Goal: Task Accomplishment & Management: Use online tool/utility

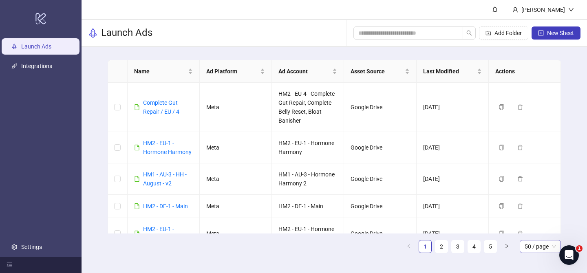
click at [535, 241] on span "50 / page" at bounding box center [540, 247] width 31 height 12
click at [540, 227] on div "100 / page" at bounding box center [541, 230] width 28 height 9
click at [573, 216] on div "Name Ad Platform Ad Account Asset Source Last Modified Actions Complete Gut Rep…" at bounding box center [335, 160] width 506 height 226
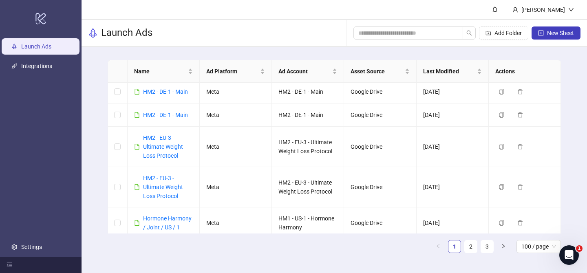
scroll to position [1852, 0]
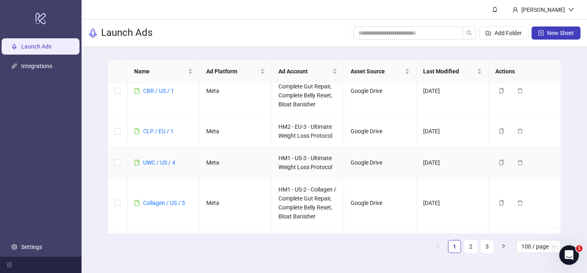
click at [152, 162] on link "UWC / US / 4" at bounding box center [159, 162] width 32 height 7
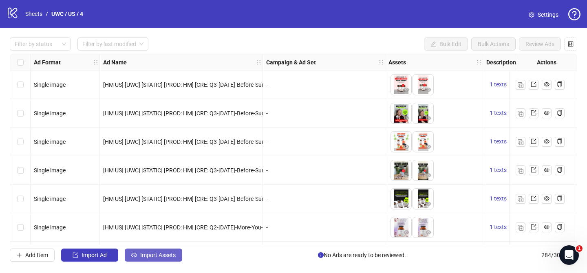
click at [167, 254] on span "Import Assets" at bounding box center [157, 255] width 35 height 7
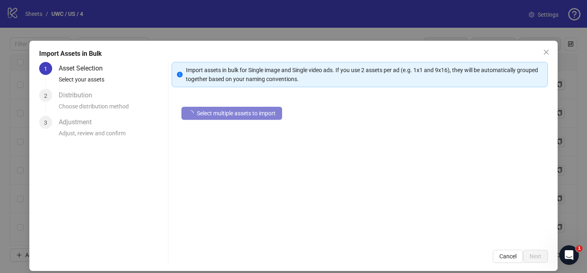
click at [257, 123] on div "Select multiple assets to import" at bounding box center [360, 168] width 376 height 143
click at [259, 120] on button "Select multiple assets to import" at bounding box center [232, 113] width 101 height 13
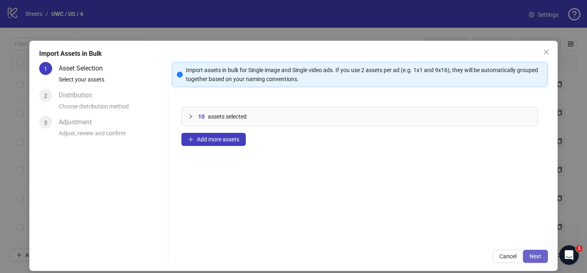
click at [544, 256] on button "Next" at bounding box center [535, 256] width 25 height 13
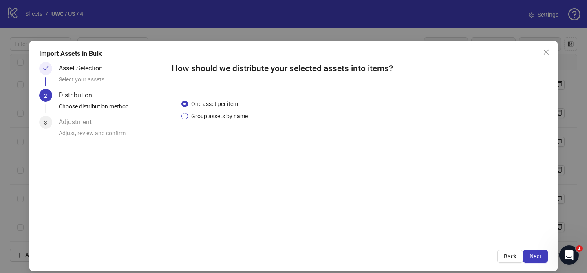
click at [222, 116] on span "Group assets by name" at bounding box center [219, 116] width 63 height 9
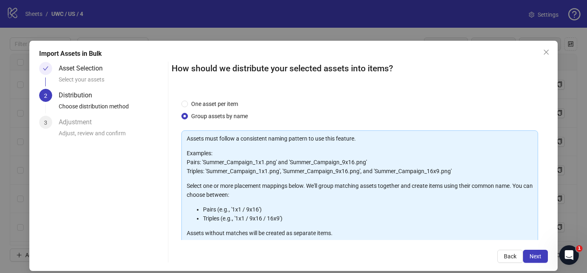
scroll to position [88, 0]
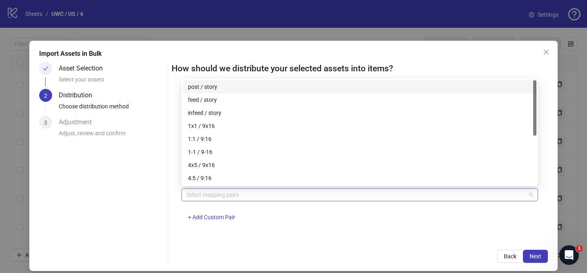
click at [238, 194] on div at bounding box center [355, 194] width 345 height 11
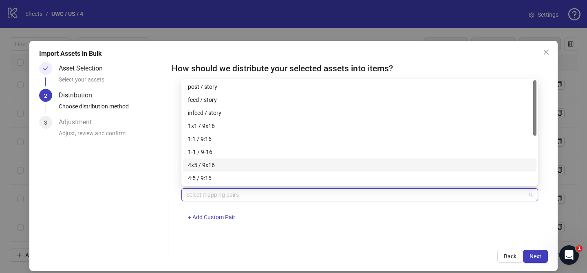
drag, startPoint x: 230, startPoint y: 167, endPoint x: 458, endPoint y: 210, distance: 231.7
click at [230, 167] on div "4x5 / 9x16" at bounding box center [360, 165] width 344 height 9
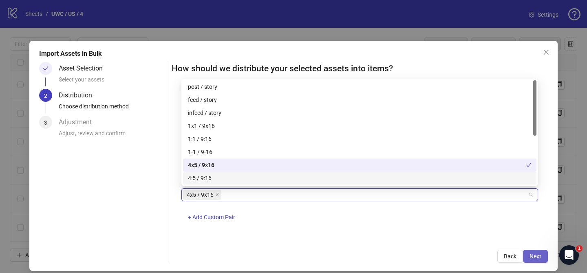
click at [539, 255] on span "Next" at bounding box center [536, 256] width 12 height 7
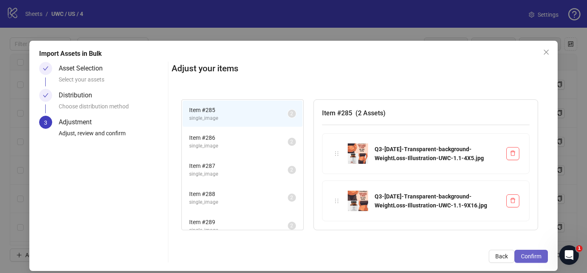
click at [538, 257] on span "Confirm" at bounding box center [531, 256] width 20 height 7
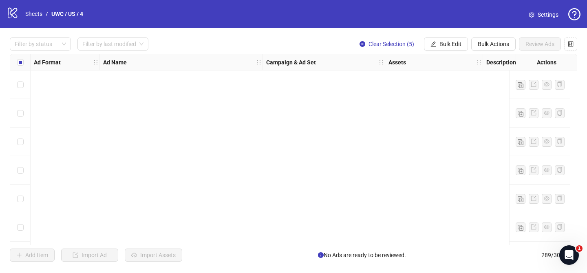
scroll to position [8080, 0]
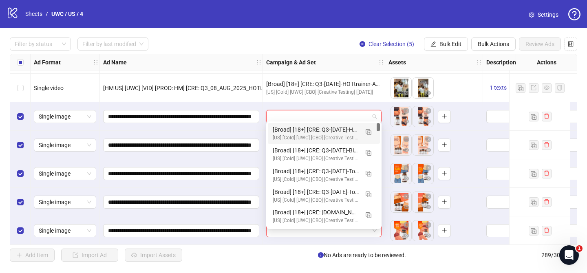
click at [311, 111] on input "search" at bounding box center [320, 117] width 98 height 12
click at [372, 133] on button "button" at bounding box center [368, 131] width 13 height 13
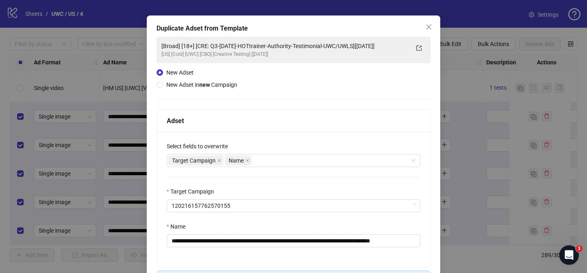
scroll to position [29, 0]
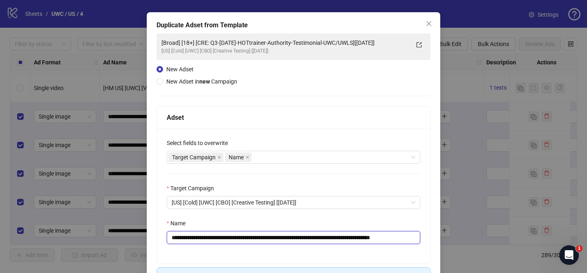
drag, startPoint x: 219, startPoint y: 237, endPoint x: 378, endPoint y: 239, distance: 158.7
click at [378, 239] on input "**********" at bounding box center [294, 237] width 254 height 13
paste input "**********"
click at [367, 239] on input "**********" at bounding box center [294, 237] width 254 height 13
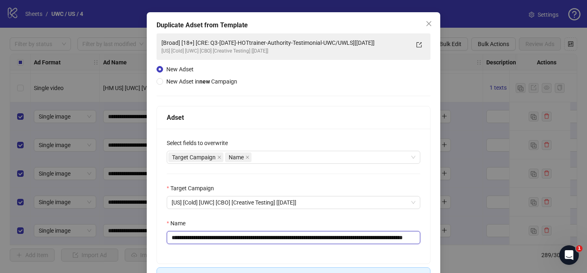
click at [367, 239] on input "**********" at bounding box center [294, 237] width 254 height 13
drag, startPoint x: 403, startPoint y: 239, endPoint x: 430, endPoint y: 239, distance: 26.9
click at [430, 239] on div "**********" at bounding box center [293, 196] width 273 height 135
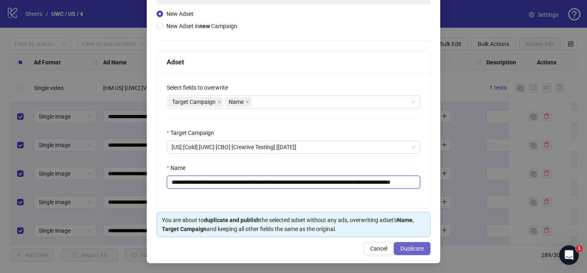
type input "**********"
drag, startPoint x: 416, startPoint y: 250, endPoint x: 427, endPoint y: 205, distance: 46.2
click at [416, 250] on span "Duplicate" at bounding box center [413, 249] width 24 height 7
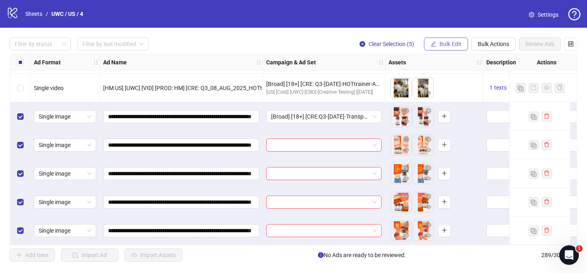
click at [445, 48] on button "Bulk Edit" at bounding box center [446, 44] width 44 height 13
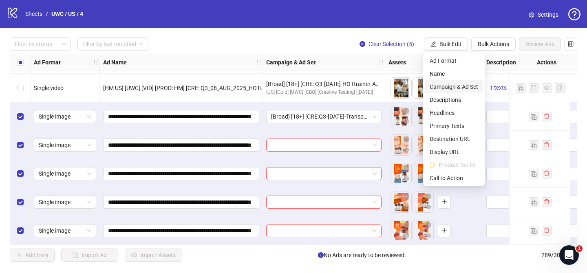
click at [455, 88] on span "Campaign & Ad Set" at bounding box center [454, 86] width 49 height 9
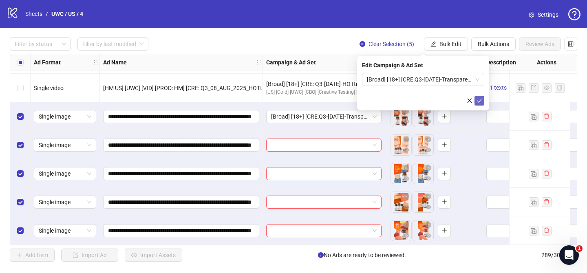
click at [482, 99] on icon "check" at bounding box center [480, 101] width 6 height 6
click at [37, 45] on div at bounding box center [35, 43] width 49 height 11
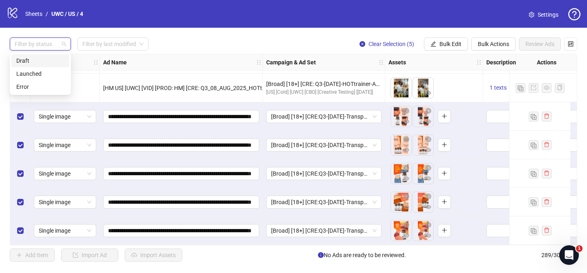
click at [40, 64] on div "Draft" at bounding box center [40, 60] width 48 height 9
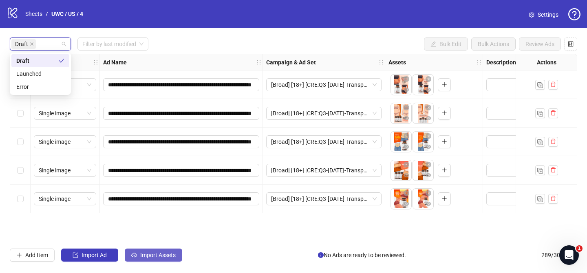
click at [158, 251] on button "Import Assets" at bounding box center [154, 255] width 58 height 13
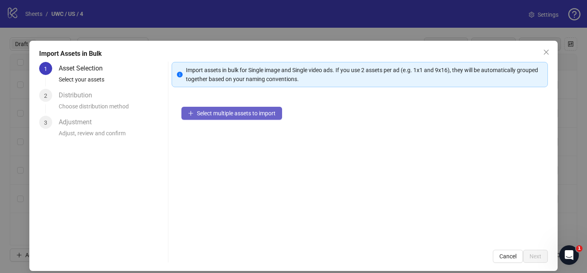
click at [271, 119] on button "Select multiple assets to import" at bounding box center [232, 113] width 101 height 13
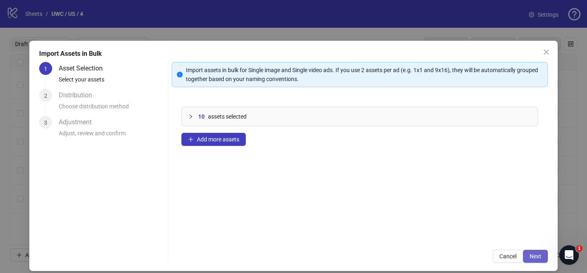
click at [531, 253] on span "Next" at bounding box center [536, 256] width 12 height 7
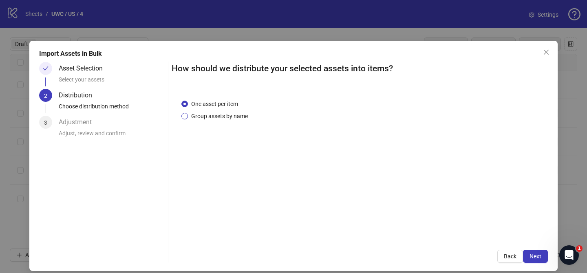
click at [217, 115] on span "Group assets by name" at bounding box center [219, 116] width 63 height 9
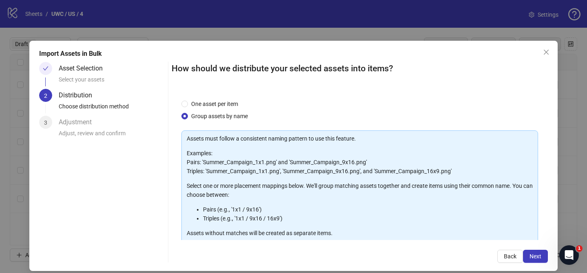
scroll to position [88, 0]
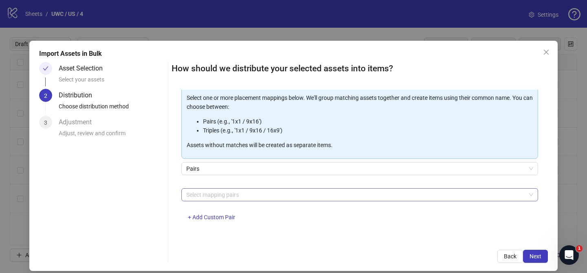
click at [457, 194] on div at bounding box center [355, 194] width 345 height 11
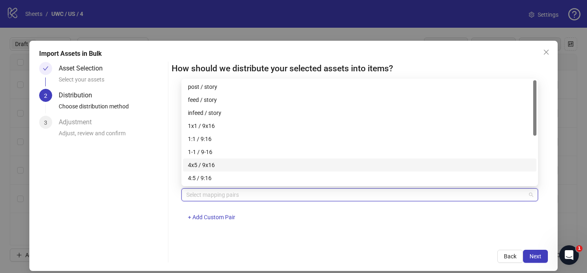
drag, startPoint x: 217, startPoint y: 164, endPoint x: 383, endPoint y: 223, distance: 176.7
click at [217, 164] on div "4x5 / 9x16" at bounding box center [360, 165] width 344 height 9
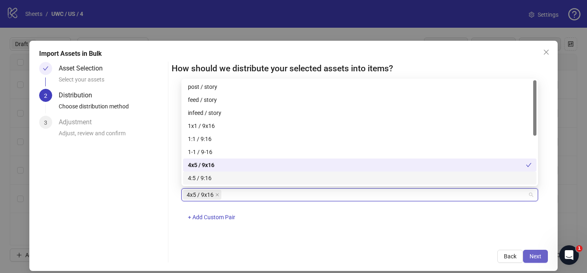
click at [536, 257] on span "Next" at bounding box center [536, 256] width 12 height 7
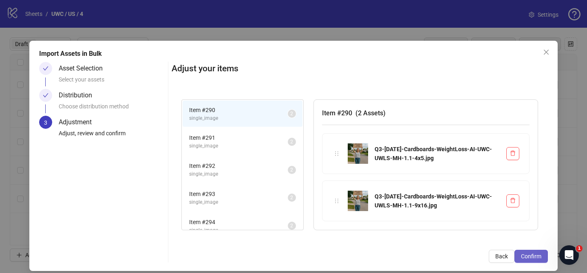
click at [536, 258] on span "Confirm" at bounding box center [531, 256] width 20 height 7
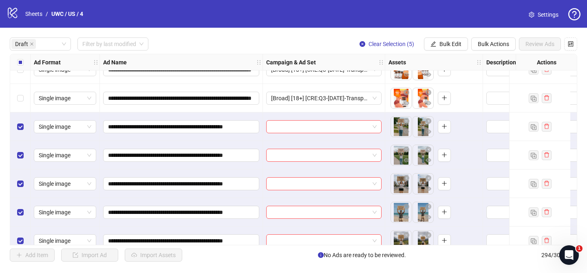
scroll to position [114, 0]
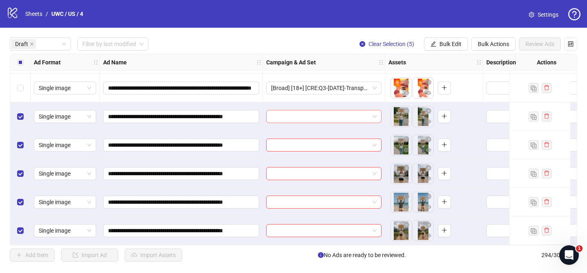
click at [310, 112] on input "search" at bounding box center [320, 117] width 98 height 12
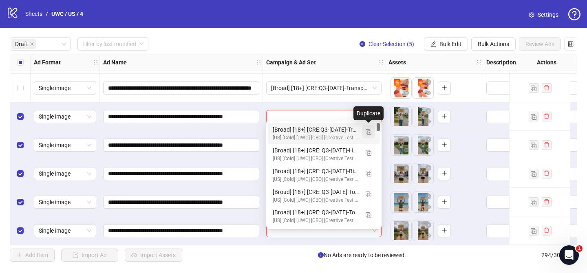
click at [368, 131] on img "button" at bounding box center [369, 132] width 6 height 6
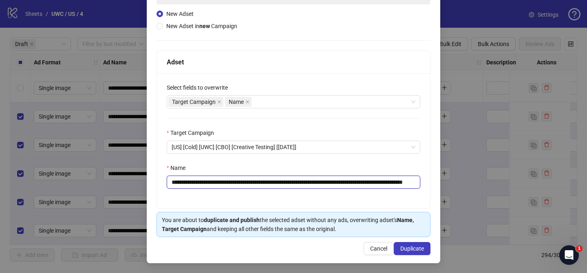
scroll to position [0, 66]
drag, startPoint x: 221, startPoint y: 182, endPoint x: 361, endPoint y: 183, distance: 140.3
click at [361, 183] on input "**********" at bounding box center [294, 182] width 254 height 13
paste input "text"
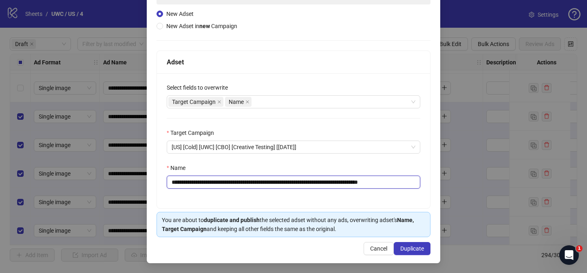
drag, startPoint x: 400, startPoint y: 183, endPoint x: 447, endPoint y: 185, distance: 46.9
click at [440, 184] on div "**********" at bounding box center [294, 110] width 294 height 307
type input "**********"
click at [415, 248] on span "Duplicate" at bounding box center [413, 249] width 24 height 7
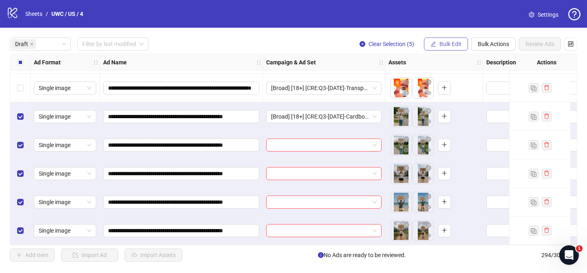
click at [460, 44] on span "Bulk Edit" at bounding box center [451, 44] width 22 height 7
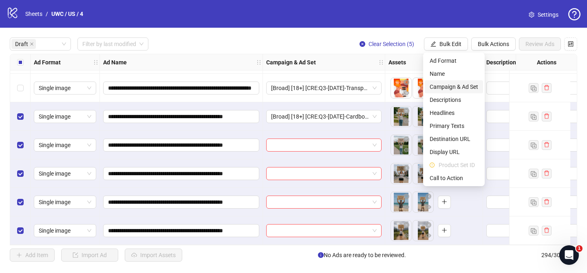
click at [452, 86] on span "Campaign & Ad Set" at bounding box center [454, 86] width 49 height 9
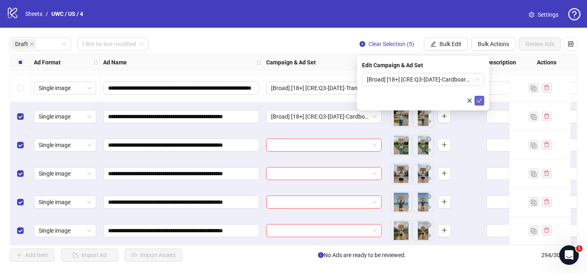
click at [480, 100] on icon "check" at bounding box center [480, 101] width 6 height 6
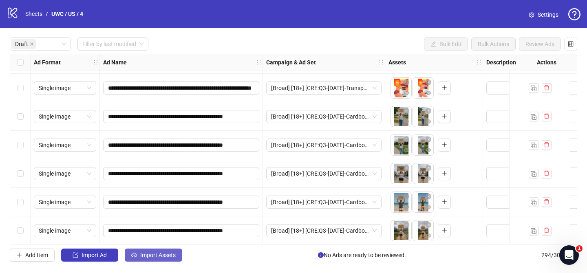
click at [164, 255] on span "Import Assets" at bounding box center [157, 255] width 35 height 7
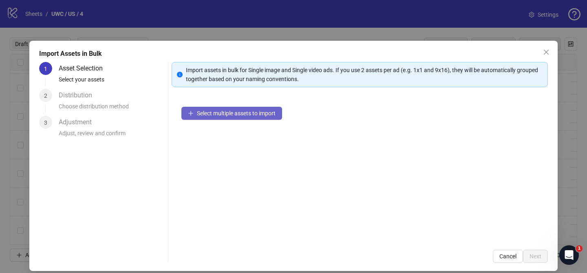
click at [250, 113] on span "Select multiple assets to import" at bounding box center [236, 113] width 79 height 7
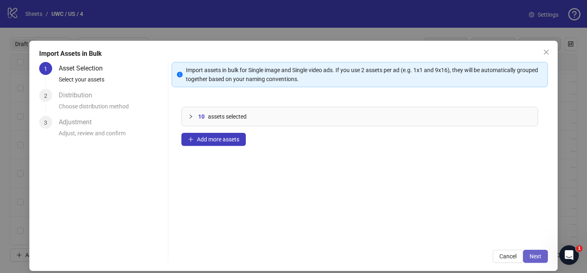
click at [533, 257] on span "Next" at bounding box center [536, 256] width 12 height 7
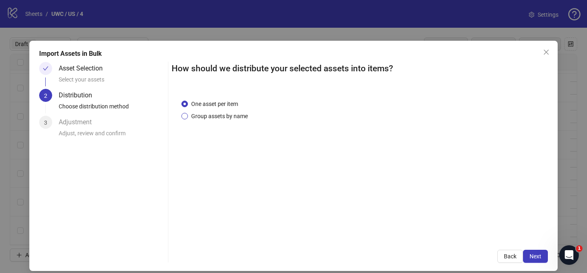
click at [230, 118] on span "Group assets by name" at bounding box center [219, 116] width 63 height 9
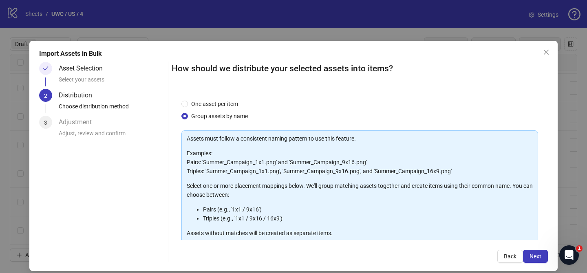
scroll to position [88, 0]
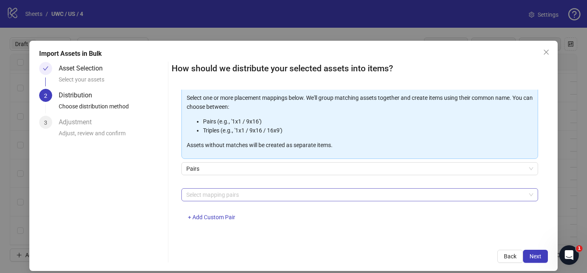
click at [252, 189] on div at bounding box center [355, 194] width 345 height 11
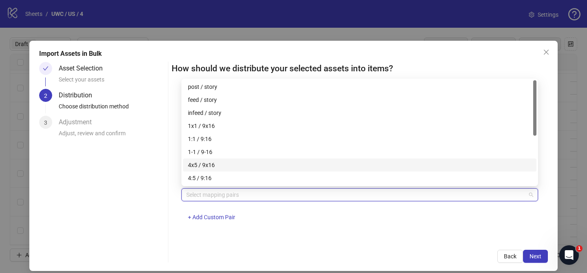
drag, startPoint x: 227, startPoint y: 168, endPoint x: 415, endPoint y: 227, distance: 197.0
click at [227, 168] on div "4x5 / 9x16" at bounding box center [360, 165] width 344 height 9
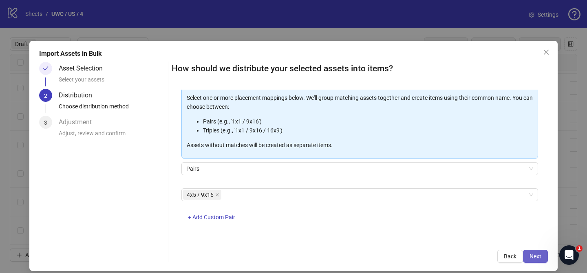
click at [539, 256] on span "Next" at bounding box center [536, 256] width 12 height 7
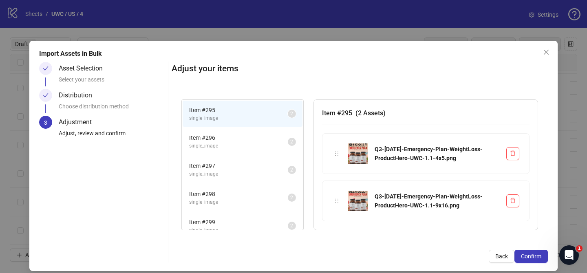
click at [531, 257] on span "Confirm" at bounding box center [531, 256] width 20 height 7
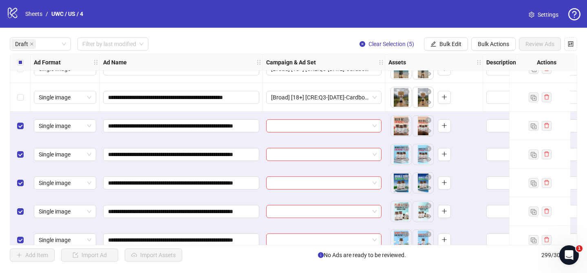
scroll to position [257, 0]
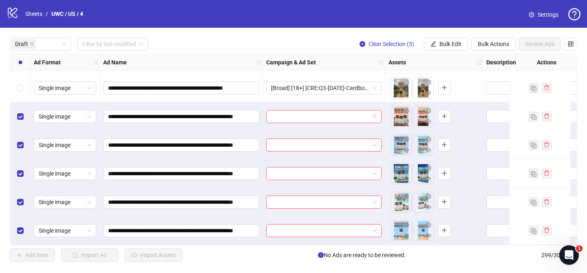
drag, startPoint x: 315, startPoint y: 110, endPoint x: 375, endPoint y: 131, distance: 63.5
click at [315, 111] on input "search" at bounding box center [320, 117] width 98 height 12
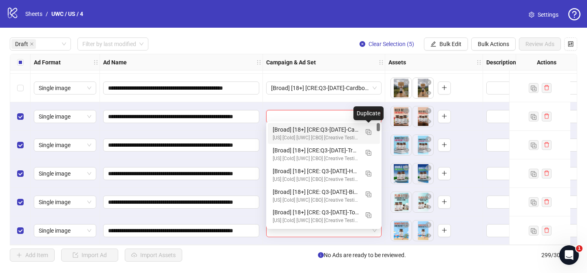
click at [368, 131] on img "button" at bounding box center [369, 132] width 6 height 6
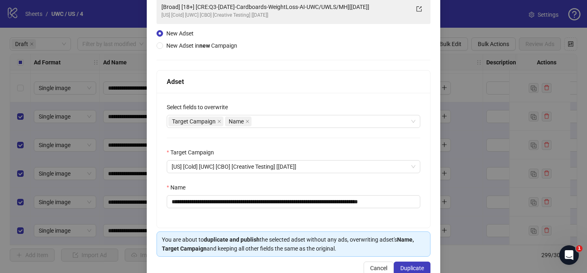
scroll to position [84, 0]
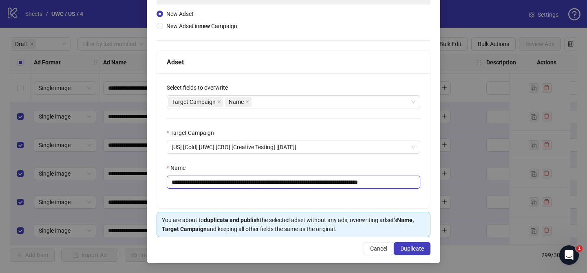
drag, startPoint x: 220, startPoint y: 182, endPoint x: 374, endPoint y: 178, distance: 153.8
click at [374, 178] on input "**********" at bounding box center [294, 182] width 254 height 13
paste input "**********"
drag, startPoint x: 428, startPoint y: 182, endPoint x: 441, endPoint y: 183, distance: 12.7
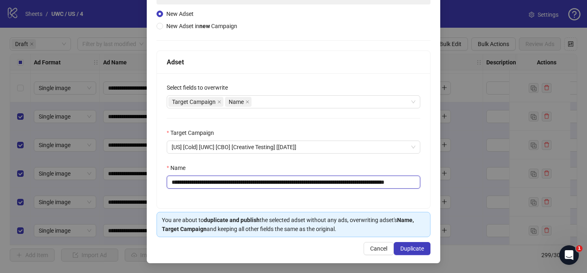
click at [438, 183] on div "**********" at bounding box center [294, 110] width 294 height 307
type input "**********"
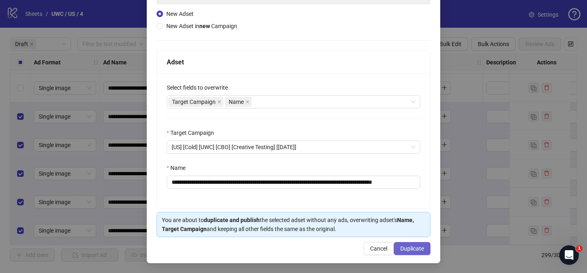
click at [415, 254] on button "Duplicate" at bounding box center [412, 248] width 37 height 13
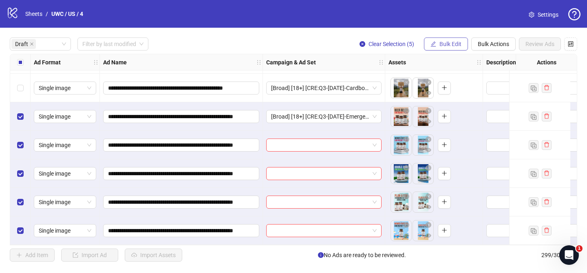
click at [455, 43] on span "Bulk Edit" at bounding box center [451, 44] width 22 height 7
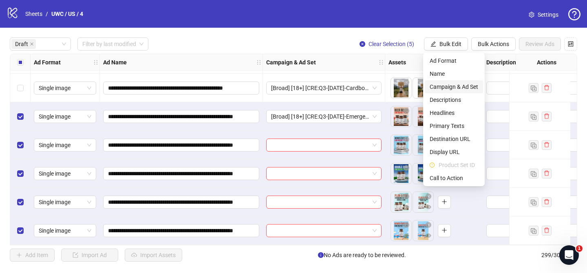
drag, startPoint x: 465, startPoint y: 87, endPoint x: 471, endPoint y: 93, distance: 8.9
click at [465, 87] on span "Campaign & Ad Set" at bounding box center [454, 86] width 49 height 9
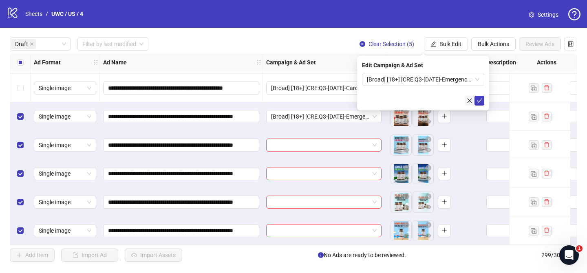
drag, startPoint x: 481, startPoint y: 102, endPoint x: 472, endPoint y: 101, distance: 9.0
click at [481, 102] on icon "check" at bounding box center [480, 101] width 6 height 6
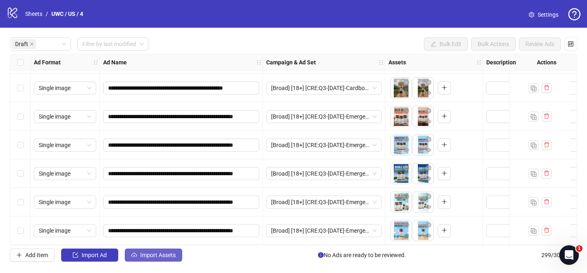
click at [159, 257] on span "Import Assets" at bounding box center [157, 255] width 35 height 7
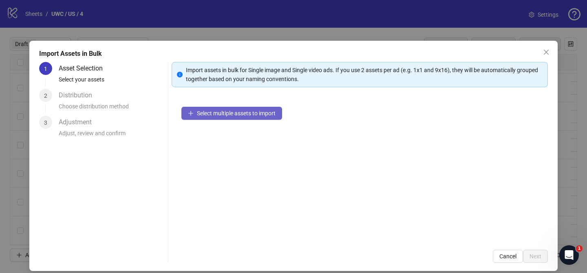
click at [272, 114] on span "Select multiple assets to import" at bounding box center [236, 113] width 79 height 7
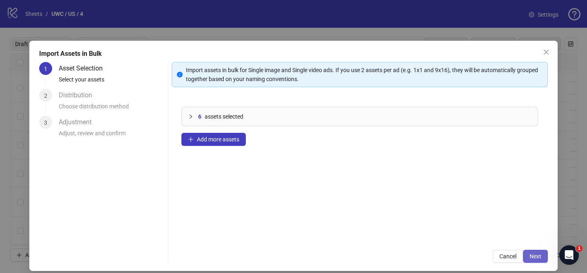
click at [537, 256] on span "Next" at bounding box center [536, 256] width 12 height 7
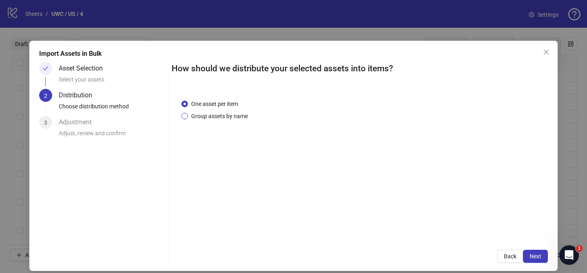
click at [224, 118] on span "Group assets by name" at bounding box center [219, 116] width 63 height 9
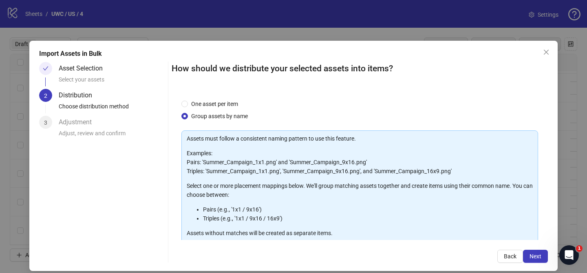
scroll to position [88, 0]
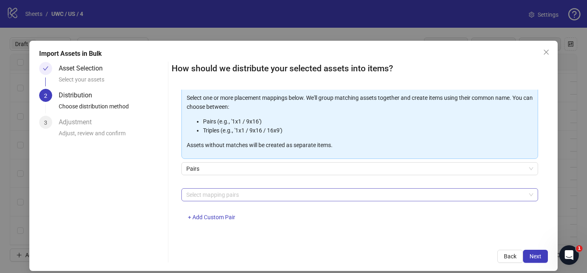
click at [232, 196] on div at bounding box center [355, 194] width 345 height 11
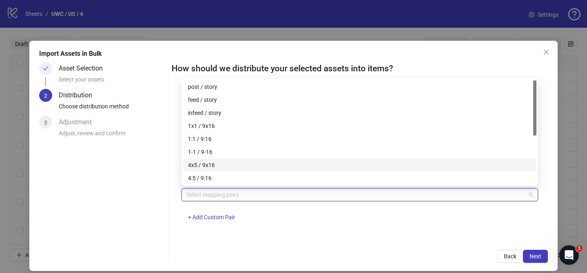
drag, startPoint x: 210, startPoint y: 166, endPoint x: 221, endPoint y: 170, distance: 11.6
click at [210, 166] on div "4x5 / 9x16" at bounding box center [360, 165] width 344 height 9
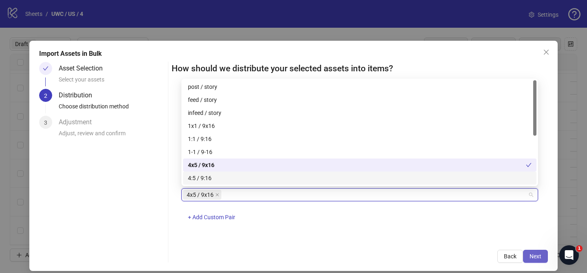
click at [538, 257] on span "Next" at bounding box center [536, 256] width 12 height 7
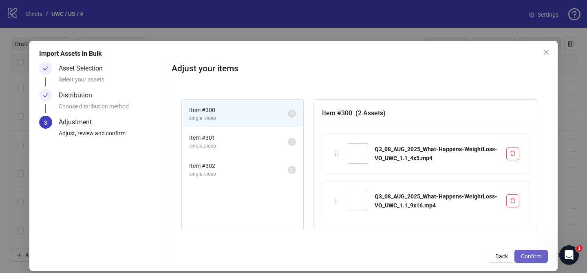
click at [538, 257] on span "Confirm" at bounding box center [531, 256] width 20 height 7
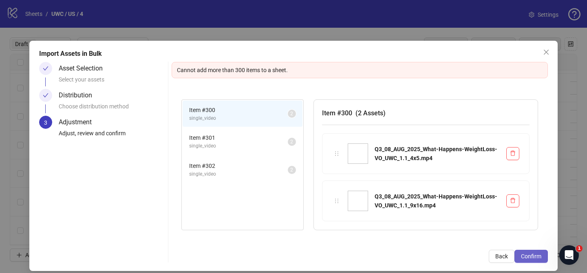
click at [532, 259] on span "Confirm" at bounding box center [531, 256] width 20 height 7
click at [548, 50] on icon "close" at bounding box center [546, 52] width 7 height 7
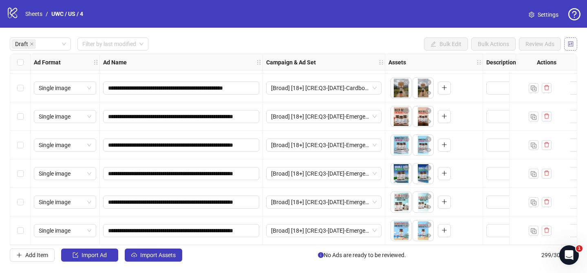
click at [570, 44] on icon "control" at bounding box center [571, 43] width 5 height 5
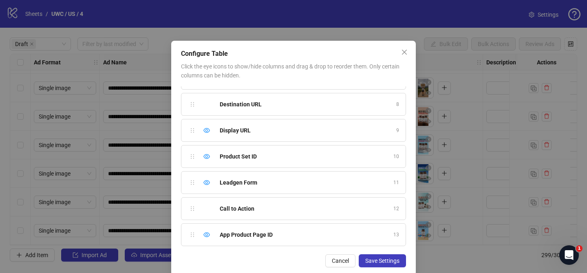
scroll to position [0, 0]
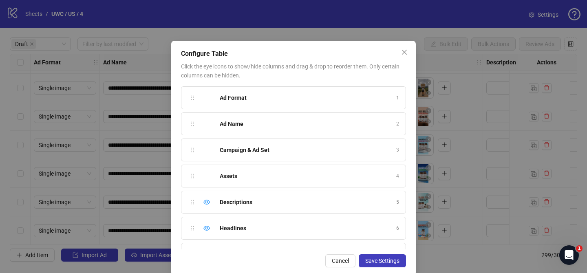
click at [238, 180] on div "Assets" at bounding box center [306, 176] width 172 height 9
click at [184, 175] on div "Assets 4" at bounding box center [293, 176] width 225 height 23
click at [190, 175] on div "Ad Format 1 Ad Name 2 Campaign & Ad Set 3 Assets 4 Descriptions 5 Headlines 6 P…" at bounding box center [293, 167] width 225 height 163
click at [195, 176] on div "Ad Format 1 Ad Name 2 Campaign & Ad Set 3 Assets 4 Descriptions 5 Headlines 6 P…" at bounding box center [293, 167] width 225 height 163
drag, startPoint x: 193, startPoint y: 176, endPoint x: 195, endPoint y: 168, distance: 8.0
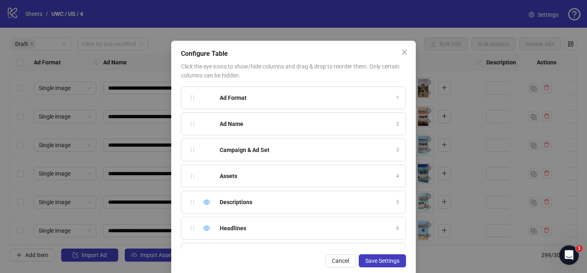
click at [195, 168] on div "Ad Format 1 Ad Name 2 Campaign & Ad Set 3 Assets 4 Descriptions 5 Headlines 6 P…" at bounding box center [293, 167] width 225 height 163
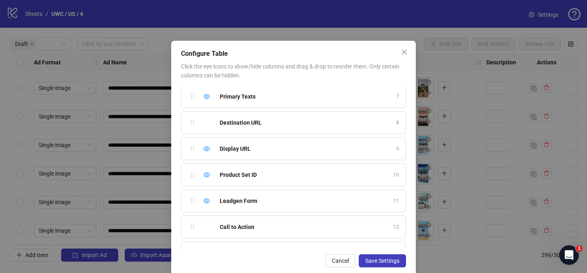
scroll to position [176, 0]
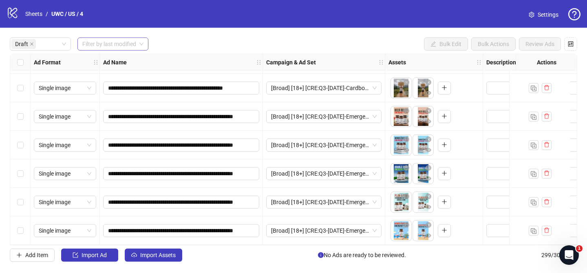
click at [106, 44] on input "search" at bounding box center [109, 44] width 54 height 12
click at [32, 42] on icon "close" at bounding box center [32, 44] width 4 height 4
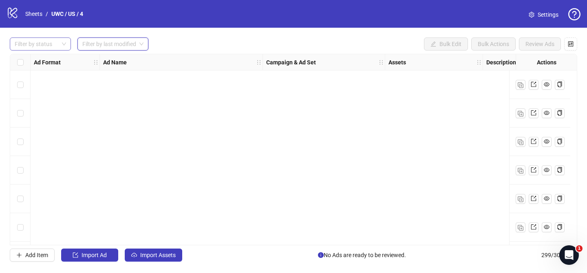
scroll to position [0, 0]
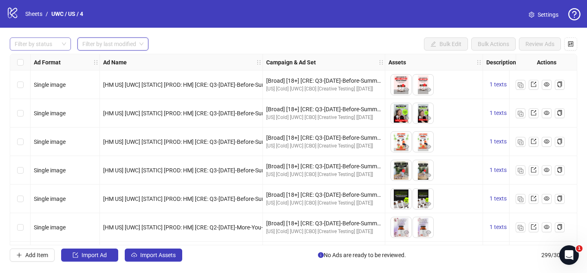
click at [24, 84] on div "Select row 1" at bounding box center [20, 85] width 20 height 29
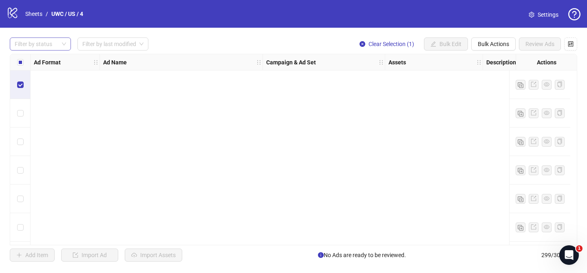
scroll to position [1197, 0]
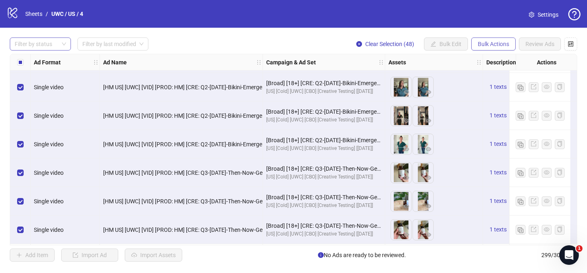
click at [491, 40] on button "Bulk Actions" at bounding box center [494, 44] width 44 height 13
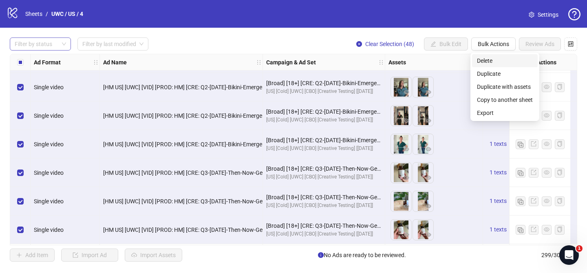
click at [492, 57] on span "Delete" at bounding box center [505, 60] width 56 height 9
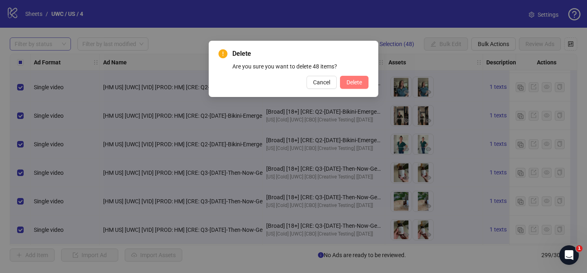
click at [363, 82] on button "Delete" at bounding box center [354, 82] width 29 height 13
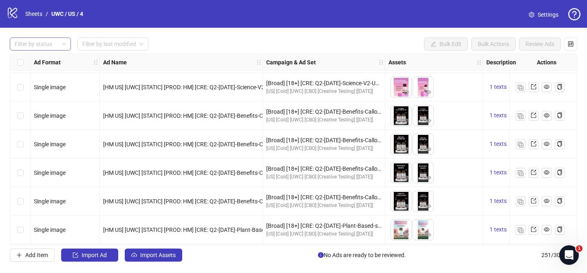
click at [35, 40] on div at bounding box center [35, 43] width 49 height 11
click at [36, 57] on div "Draft" at bounding box center [40, 60] width 48 height 9
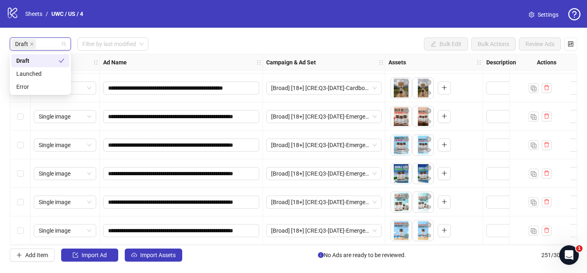
scroll to position [257, 0]
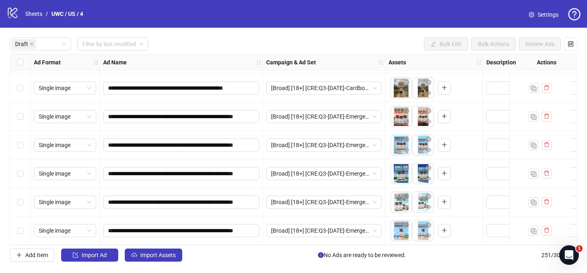
click at [268, 35] on div "**********" at bounding box center [293, 150] width 587 height 244
click at [167, 256] on span "Import Assets" at bounding box center [157, 255] width 35 height 7
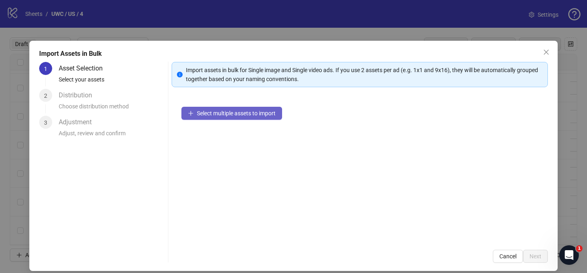
click at [268, 108] on button "Select multiple assets to import" at bounding box center [232, 113] width 101 height 13
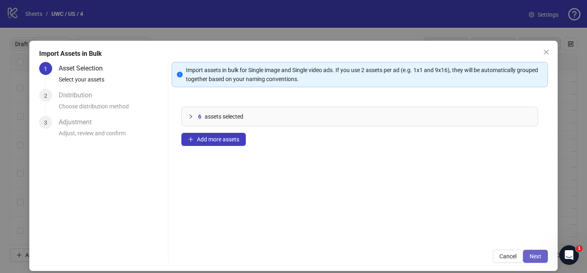
click at [535, 257] on span "Next" at bounding box center [536, 256] width 12 height 7
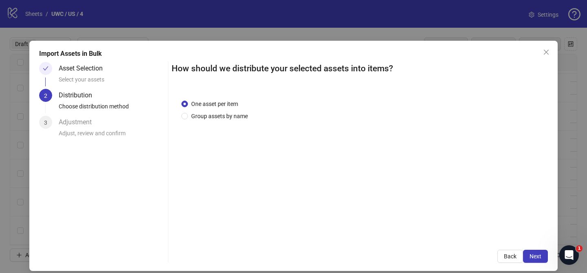
drag, startPoint x: 223, startPoint y: 116, endPoint x: 228, endPoint y: 126, distance: 11.7
click at [223, 116] on span "Group assets by name" at bounding box center [219, 116] width 63 height 9
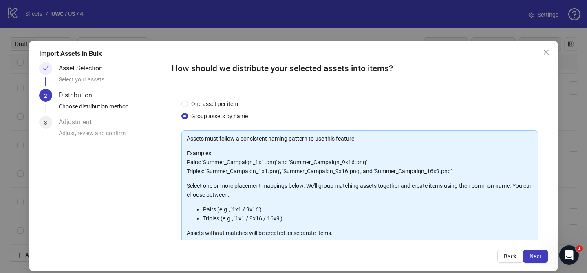
scroll to position [88, 0]
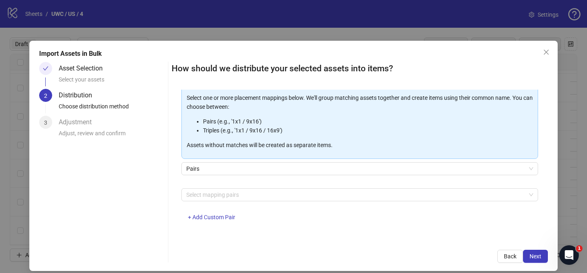
drag, startPoint x: 259, startPoint y: 197, endPoint x: 243, endPoint y: 186, distance: 19.2
click at [259, 197] on div at bounding box center [355, 194] width 345 height 11
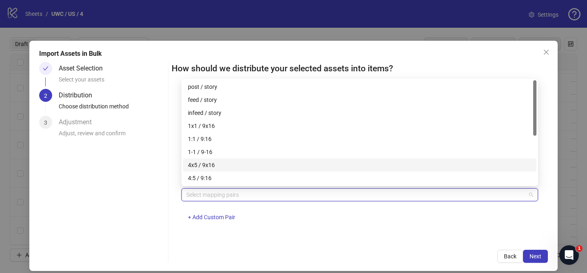
click at [232, 168] on div "4x5 / 9x16" at bounding box center [360, 165] width 344 height 9
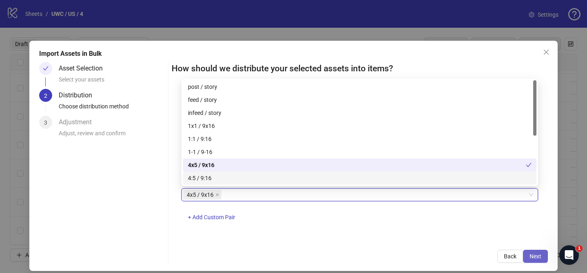
click at [531, 256] on span "Next" at bounding box center [536, 256] width 12 height 7
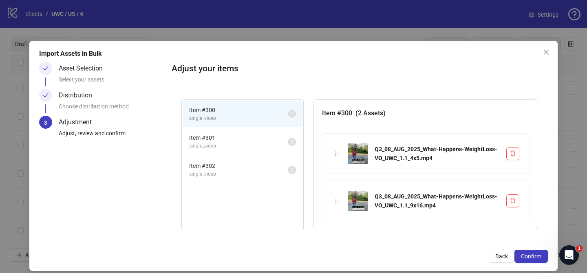
click at [535, 257] on span "Confirm" at bounding box center [531, 256] width 20 height 7
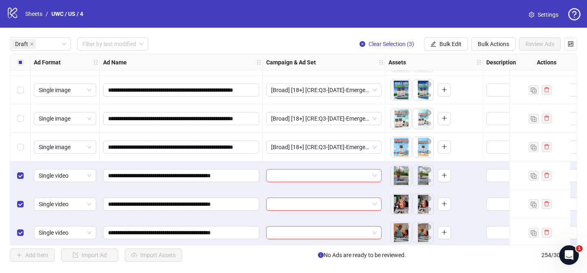
scroll to position [343, 0]
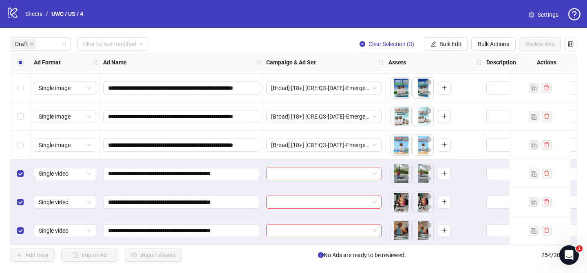
click at [330, 169] on input "search" at bounding box center [320, 174] width 98 height 12
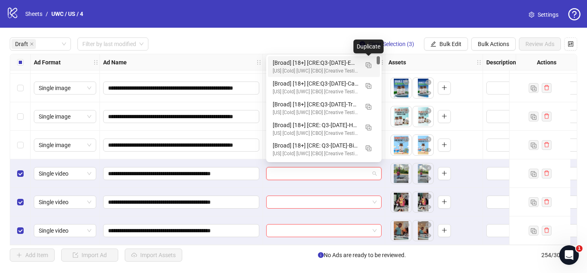
drag, startPoint x: 367, startPoint y: 66, endPoint x: 351, endPoint y: 75, distance: 17.5
click at [367, 67] on img "button" at bounding box center [369, 65] width 6 height 6
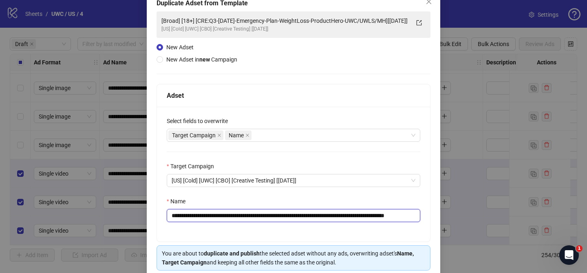
scroll to position [0, 51]
drag, startPoint x: 219, startPoint y: 215, endPoint x: 360, endPoint y: 215, distance: 141.5
click at [360, 215] on input "**********" at bounding box center [294, 215] width 254 height 13
paste input "text"
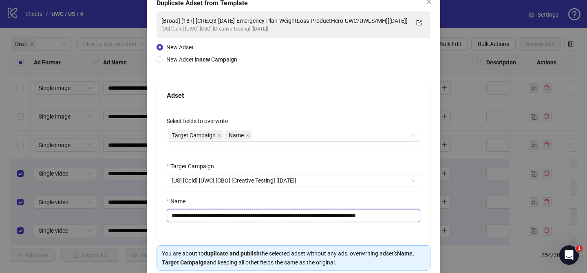
drag, startPoint x: 398, startPoint y: 217, endPoint x: 437, endPoint y: 218, distance: 39.6
click at [437, 218] on div "**********" at bounding box center [294, 143] width 294 height 307
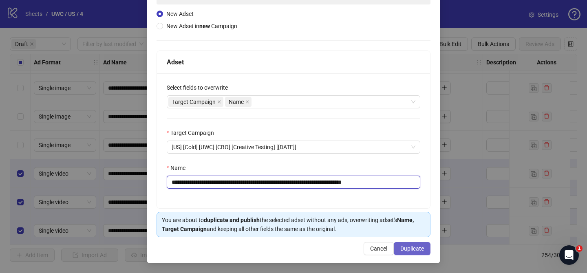
type input "**********"
click at [416, 246] on span "Duplicate" at bounding box center [413, 249] width 24 height 7
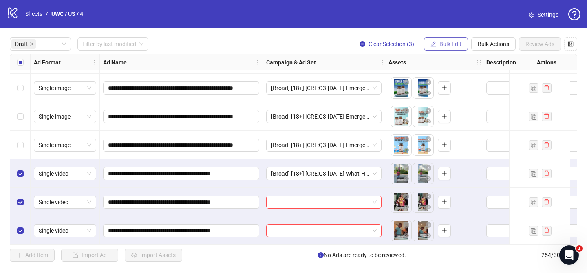
click at [449, 44] on span "Bulk Edit" at bounding box center [451, 44] width 22 height 7
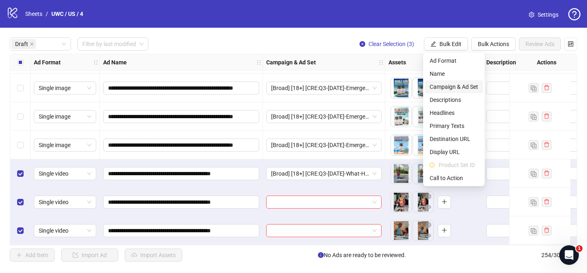
click at [460, 89] on span "Campaign & Ad Set" at bounding box center [454, 86] width 49 height 9
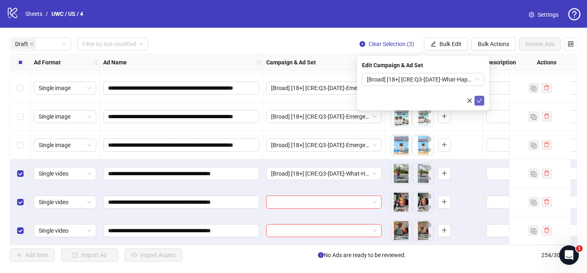
click at [479, 101] on icon "check" at bounding box center [480, 101] width 6 height 6
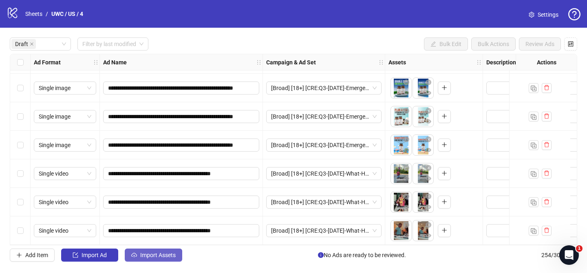
drag, startPoint x: 156, startPoint y: 253, endPoint x: 159, endPoint y: 249, distance: 5.0
click at [156, 253] on span "Import Assets" at bounding box center [157, 255] width 35 height 7
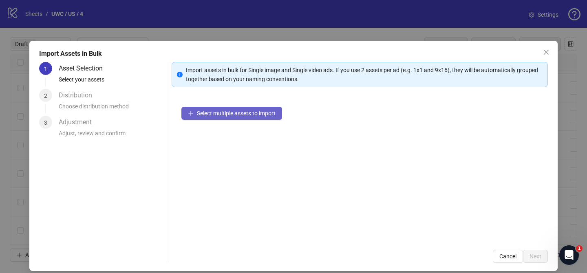
click at [259, 111] on span "Select multiple assets to import" at bounding box center [236, 113] width 79 height 7
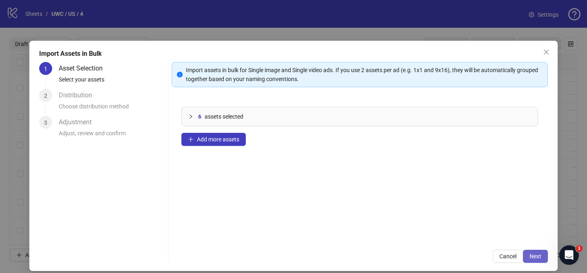
click at [534, 257] on span "Next" at bounding box center [536, 256] width 12 height 7
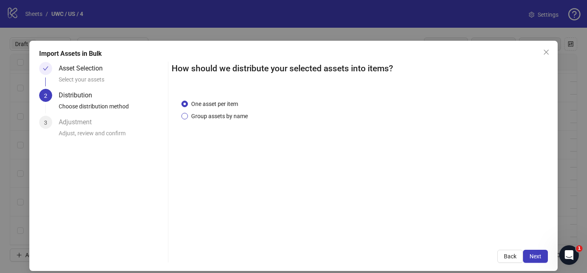
click at [239, 115] on span "Group assets by name" at bounding box center [219, 116] width 63 height 9
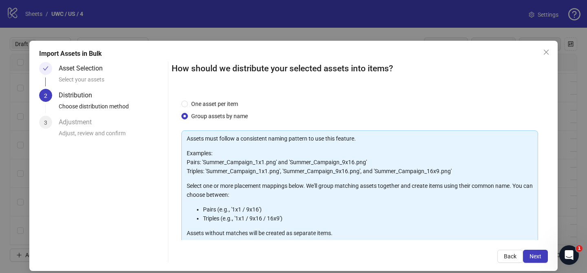
scroll to position [88, 0]
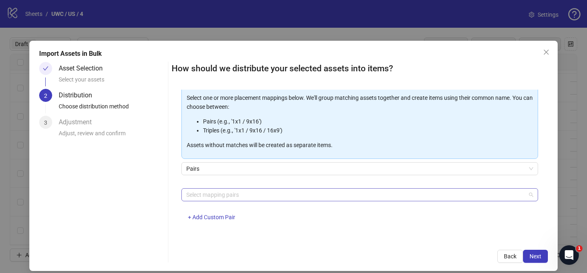
click at [260, 199] on div at bounding box center [355, 194] width 345 height 11
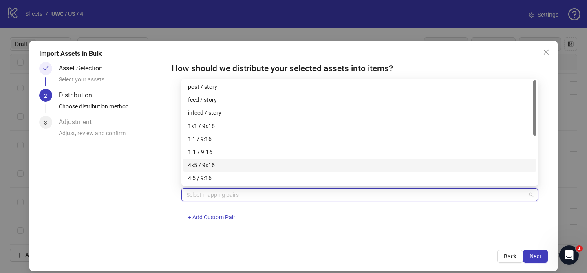
click at [245, 164] on div "4x5 / 9x16" at bounding box center [360, 165] width 344 height 9
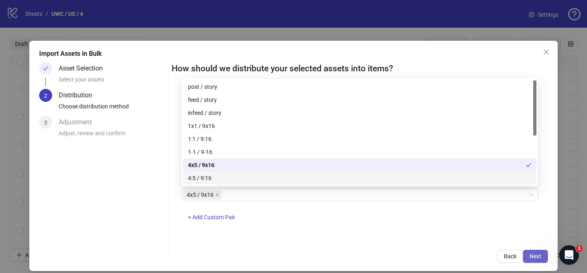
click at [538, 258] on span "Next" at bounding box center [536, 256] width 12 height 7
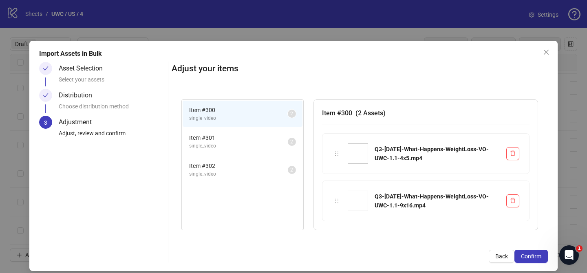
click at [538, 258] on span "Confirm" at bounding box center [531, 256] width 20 height 7
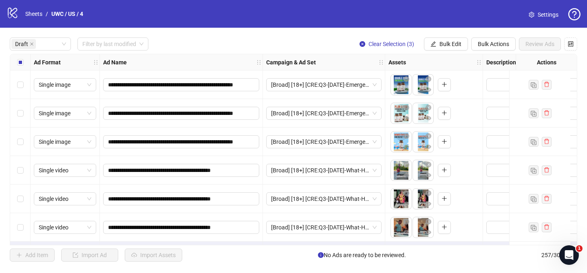
scroll to position [428, 0]
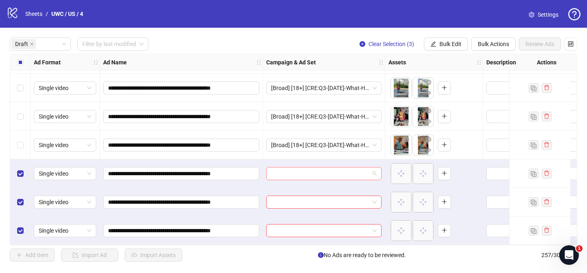
drag, startPoint x: 315, startPoint y: 172, endPoint x: 320, endPoint y: 169, distance: 5.5
click at [315, 172] on input "search" at bounding box center [320, 174] width 98 height 12
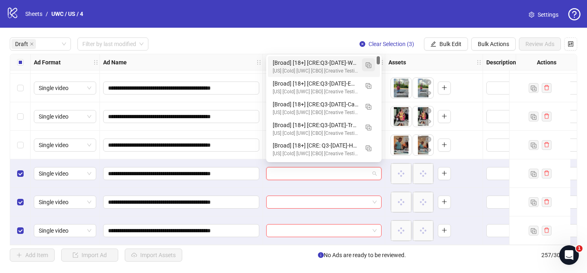
click at [368, 64] on img "button" at bounding box center [369, 65] width 6 height 6
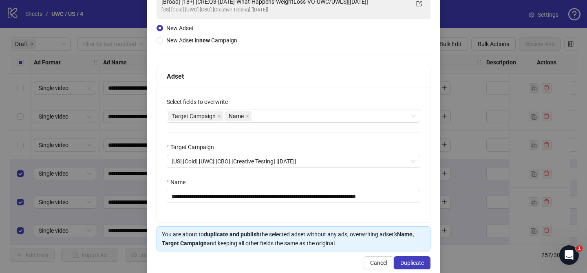
scroll to position [84, 0]
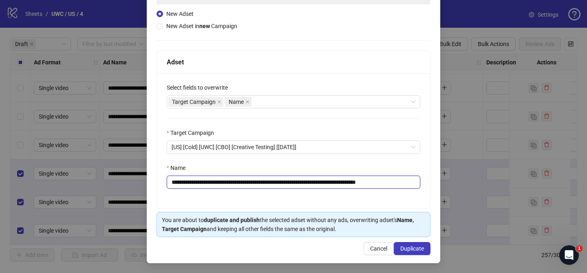
drag, startPoint x: 220, startPoint y: 183, endPoint x: 372, endPoint y: 180, distance: 152.6
click at [372, 180] on input "**********" at bounding box center [294, 182] width 254 height 13
paste input "text"
drag, startPoint x: 400, startPoint y: 183, endPoint x: 437, endPoint y: 184, distance: 37.1
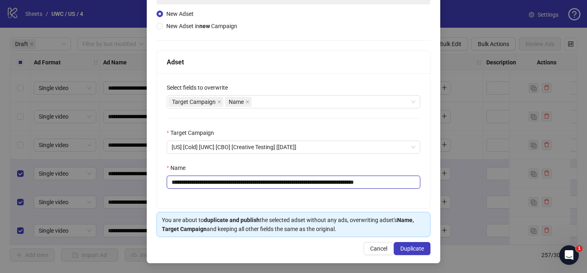
click at [437, 184] on div "**********" at bounding box center [294, 110] width 294 height 307
type input "**********"
drag, startPoint x: 416, startPoint y: 249, endPoint x: 408, endPoint y: 201, distance: 48.3
click at [416, 249] on span "Duplicate" at bounding box center [413, 249] width 24 height 7
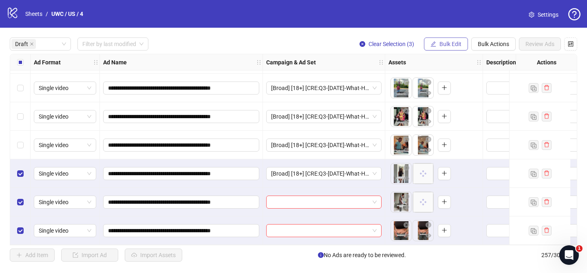
click at [457, 46] on span "Bulk Edit" at bounding box center [451, 44] width 22 height 7
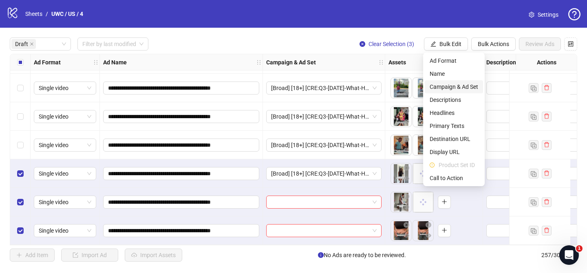
click at [449, 87] on span "Campaign & Ad Set" at bounding box center [454, 86] width 49 height 9
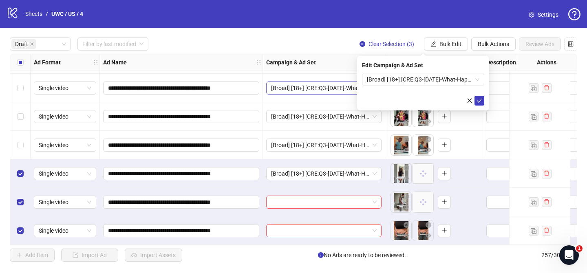
drag, startPoint x: 479, startPoint y: 99, endPoint x: 298, endPoint y: 88, distance: 181.9
click at [479, 99] on icon "check" at bounding box center [480, 101] width 6 height 6
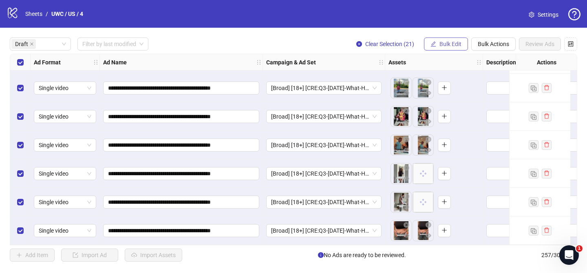
click at [426, 46] on button "Bulk Edit" at bounding box center [446, 44] width 44 height 13
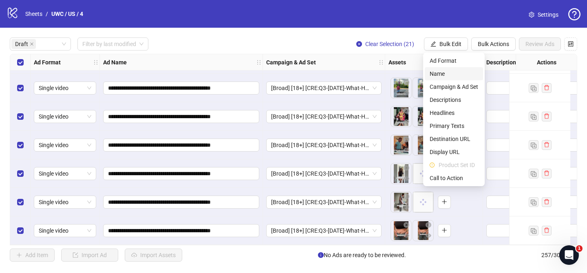
click at [454, 75] on span "Name" at bounding box center [454, 73] width 49 height 9
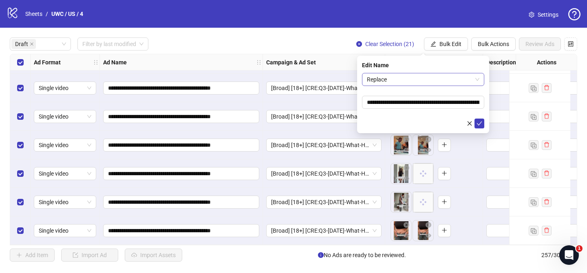
drag, startPoint x: 391, startPoint y: 73, endPoint x: 392, endPoint y: 79, distance: 6.2
click at [391, 73] on span "Replace" at bounding box center [423, 79] width 113 height 12
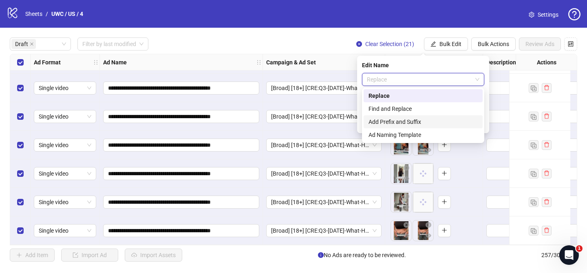
drag, startPoint x: 405, startPoint y: 121, endPoint x: 404, endPoint y: 114, distance: 7.0
click at [405, 121] on div "Add Prefix and Suffix" at bounding box center [423, 121] width 109 height 9
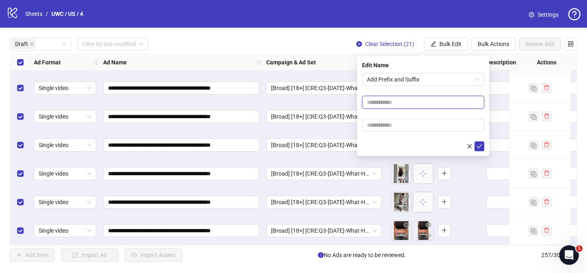
click at [405, 105] on input "text" at bounding box center [423, 102] width 122 height 13
paste input "**********"
type input "**********"
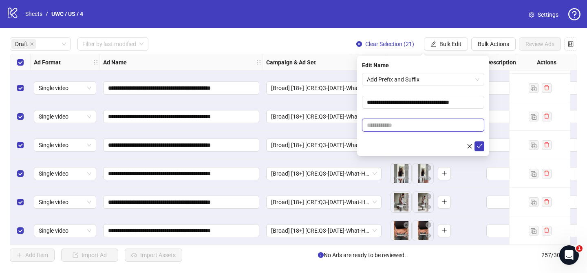
click at [419, 124] on input "text" at bounding box center [423, 125] width 122 height 13
paste input "**********"
type input "**********"
click at [481, 149] on icon "check" at bounding box center [480, 147] width 6 height 6
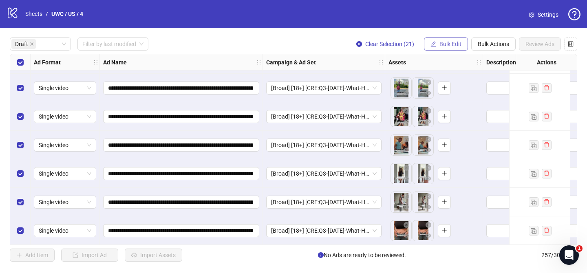
click at [447, 44] on span "Bulk Edit" at bounding box center [451, 44] width 22 height 7
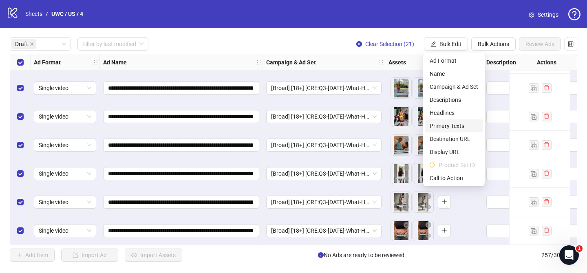
click at [450, 122] on span "Primary Texts" at bounding box center [454, 126] width 49 height 9
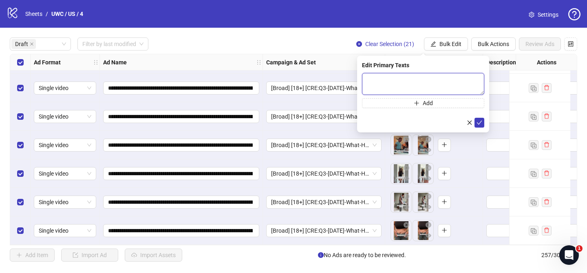
drag, startPoint x: 456, startPoint y: 86, endPoint x: 462, endPoint y: 95, distance: 10.9
click at [456, 86] on textarea at bounding box center [423, 84] width 122 height 22
paste textarea "**********"
type textarea "**********"
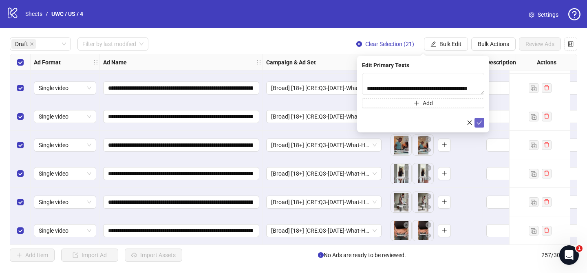
click at [482, 121] on icon "check" at bounding box center [480, 123] width 6 height 6
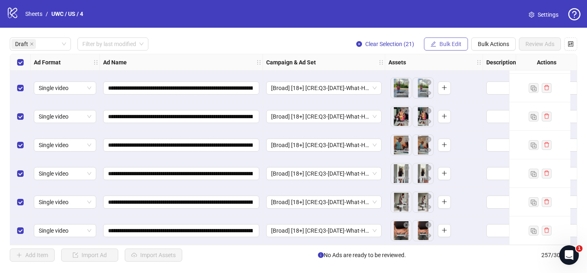
click at [445, 42] on span "Bulk Edit" at bounding box center [451, 44] width 22 height 7
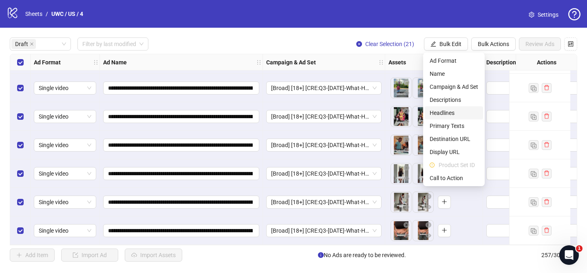
drag, startPoint x: 451, startPoint y: 116, endPoint x: 455, endPoint y: 109, distance: 7.9
click at [451, 116] on span "Headlines" at bounding box center [454, 112] width 49 height 9
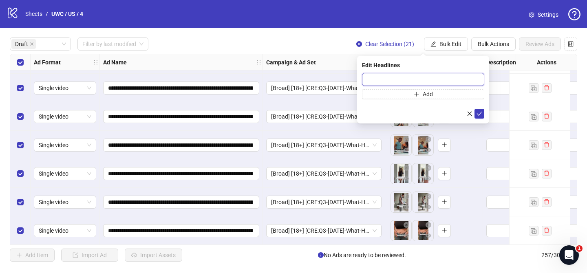
click at [476, 79] on input "text" at bounding box center [423, 79] width 122 height 13
paste input "**********"
type input "**********"
click at [480, 114] on icon "check" at bounding box center [480, 114] width 6 height 6
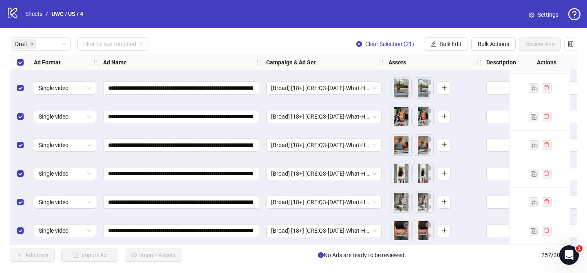
click at [445, 36] on div "**********" at bounding box center [293, 150] width 587 height 244
click at [448, 41] on span "Bulk Edit" at bounding box center [451, 44] width 22 height 7
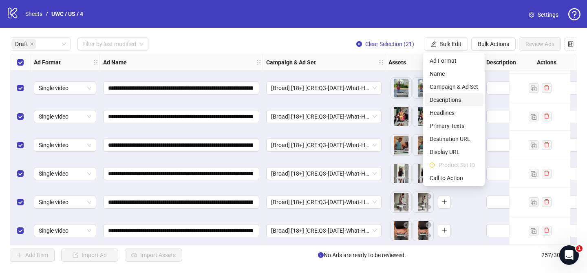
click at [456, 101] on span "Descriptions" at bounding box center [454, 99] width 49 height 9
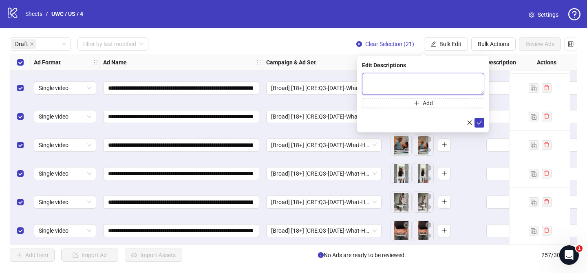
click at [465, 78] on textarea at bounding box center [423, 84] width 122 height 22
drag, startPoint x: 482, startPoint y: 123, endPoint x: 476, endPoint y: 114, distance: 10.3
click at [482, 123] on button "submit" at bounding box center [480, 123] width 10 height 10
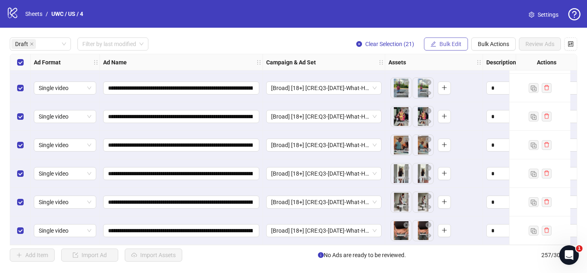
click at [443, 40] on button "Bulk Edit" at bounding box center [446, 44] width 44 height 13
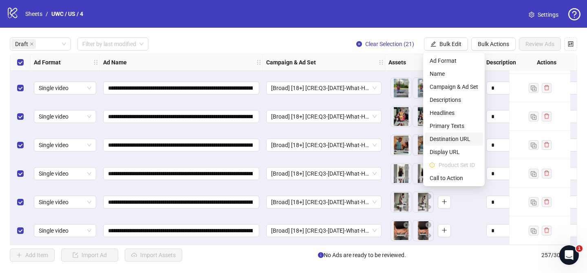
click at [463, 139] on span "Destination URL" at bounding box center [454, 139] width 49 height 9
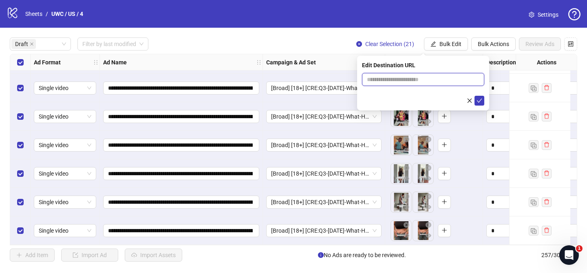
click at [461, 81] on input "text" at bounding box center [420, 79] width 106 height 9
paste input "**********"
type input "**********"
click at [482, 99] on icon "check" at bounding box center [480, 101] width 6 height 6
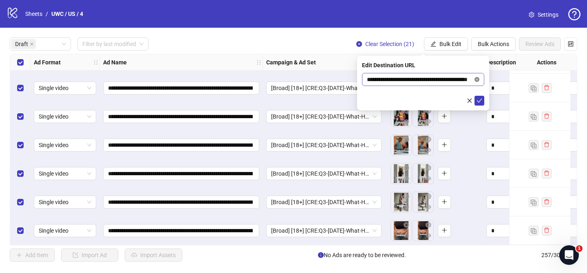
scroll to position [0, 0]
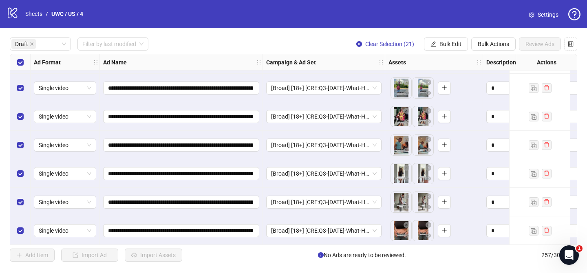
drag, startPoint x: 452, startPoint y: 42, endPoint x: 477, endPoint y: 125, distance: 87.1
click at [452, 42] on span "Bulk Edit" at bounding box center [451, 44] width 22 height 7
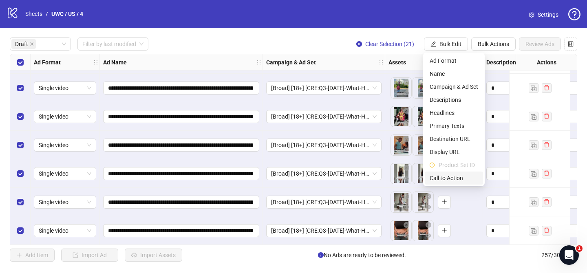
click at [458, 182] on span "Call to Action" at bounding box center [454, 178] width 49 height 9
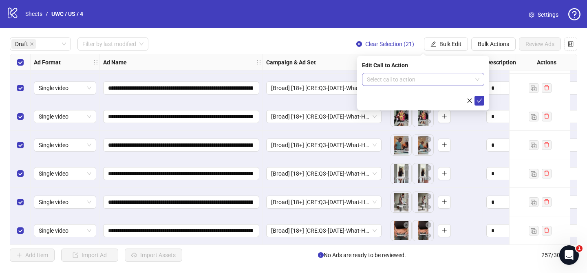
click at [432, 78] on input "search" at bounding box center [419, 79] width 105 height 12
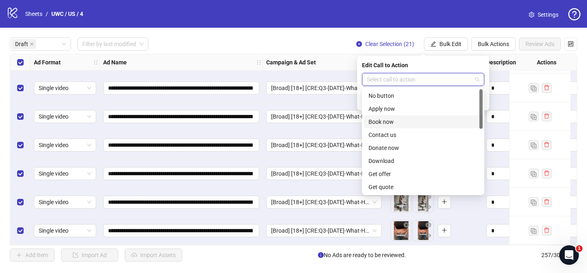
scroll to position [170, 0]
click at [398, 122] on div "Shop now" at bounding box center [423, 121] width 109 height 9
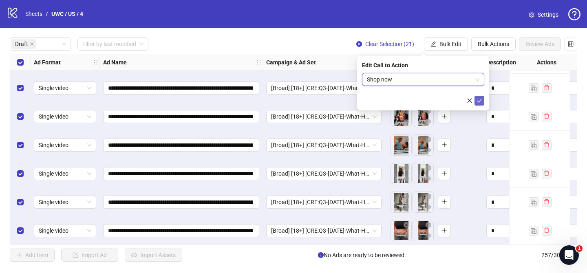
click at [481, 100] on icon "check" at bounding box center [480, 101] width 6 height 6
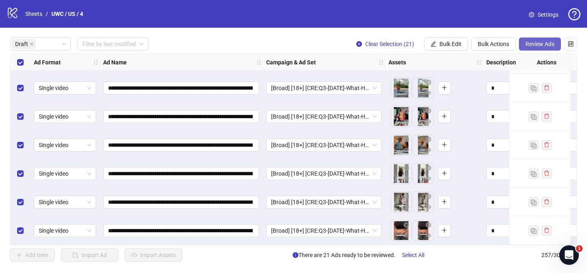
click at [536, 45] on span "Review Ads" at bounding box center [540, 44] width 29 height 7
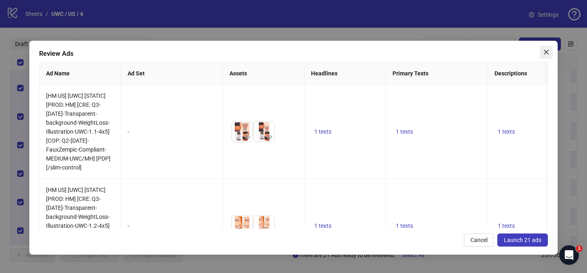
click at [499, 64] on div "Review Ads Ad Name Ad Set Assets Headlines Primary Texts Descriptions Destinati…" at bounding box center [293, 148] width 529 height 214
click at [548, 53] on icon "close" at bounding box center [546, 52] width 7 height 7
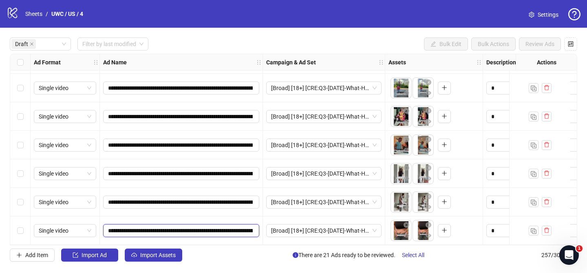
click at [155, 229] on input "**********" at bounding box center [180, 230] width 145 height 9
drag, startPoint x: 155, startPoint y: 229, endPoint x: 156, endPoint y: 224, distance: 5.3
click at [156, 229] on input "**********" at bounding box center [180, 230] width 145 height 9
type input "**********"
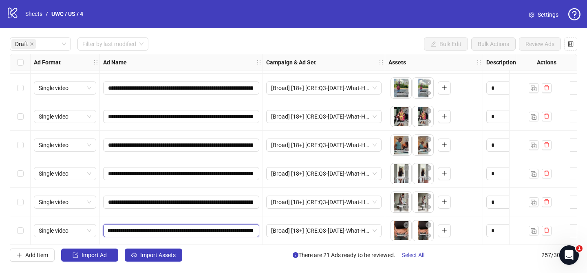
click at [147, 227] on input "**********" at bounding box center [180, 230] width 145 height 9
drag, startPoint x: 147, startPoint y: 227, endPoint x: 156, endPoint y: 206, distance: 22.7
click at [147, 227] on input "**********" at bounding box center [180, 230] width 145 height 9
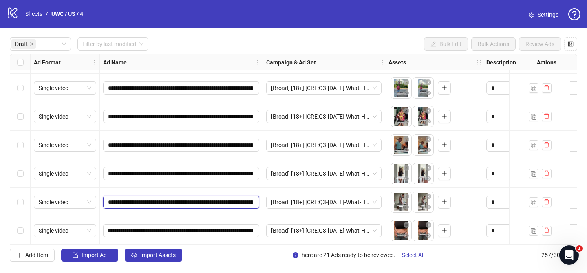
click at [154, 198] on input "**********" at bounding box center [180, 202] width 145 height 9
paste input "text"
type input "**********"
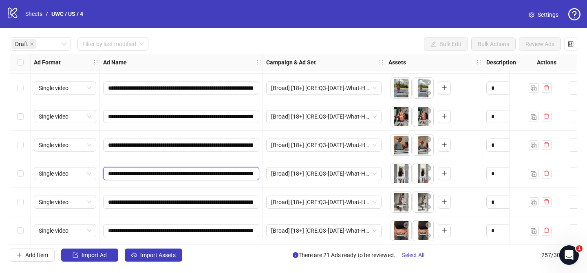
click at [159, 169] on input "**********" at bounding box center [180, 173] width 145 height 9
paste input "text"
type input "**********"
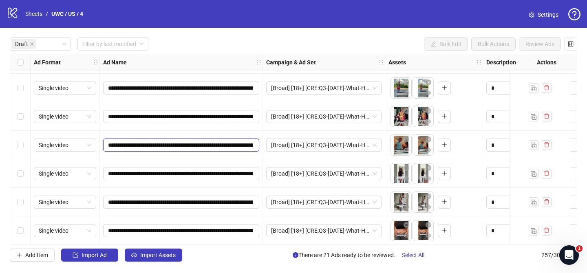
click at [156, 141] on input "**********" at bounding box center [180, 145] width 145 height 9
paste input "text"
click at [156, 141] on input "**********" at bounding box center [180, 145] width 145 height 9
type input "**********"
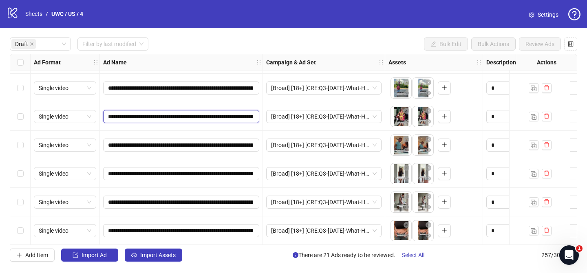
click at [161, 113] on input "**********" at bounding box center [180, 116] width 145 height 9
paste input "text"
type input "**********"
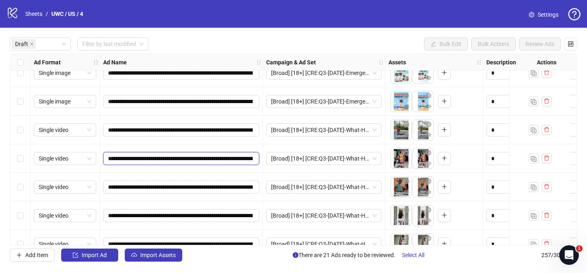
scroll to position [375, 0]
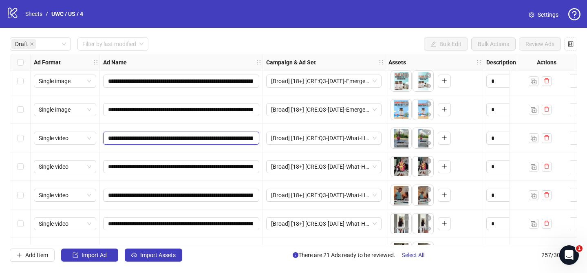
click at [155, 138] on input "**********" at bounding box center [180, 138] width 145 height 9
paste input "text"
click at [155, 138] on input "**********" at bounding box center [180, 138] width 145 height 9
type input "**********"
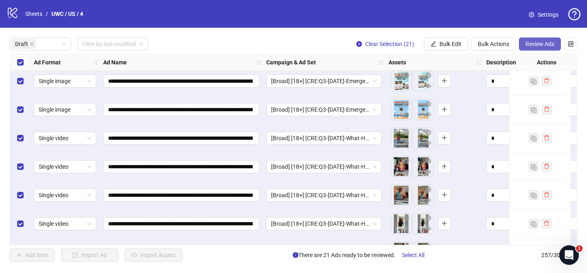
click at [536, 45] on span "Review Ads" at bounding box center [540, 44] width 29 height 7
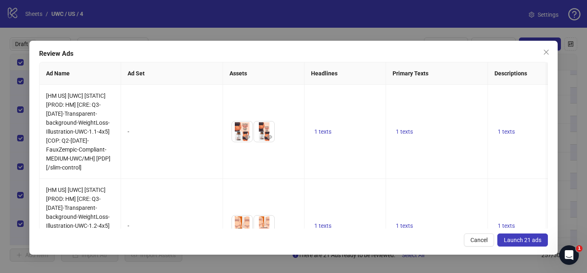
click at [531, 241] on span "Launch 21 ads" at bounding box center [523, 240] width 38 height 7
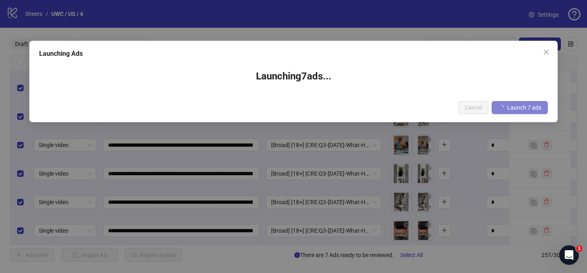
scroll to position [0, 0]
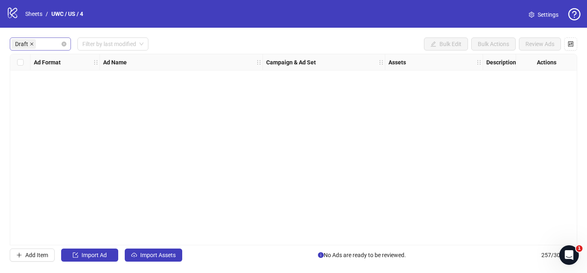
click at [33, 44] on icon "close" at bounding box center [32, 44] width 4 height 4
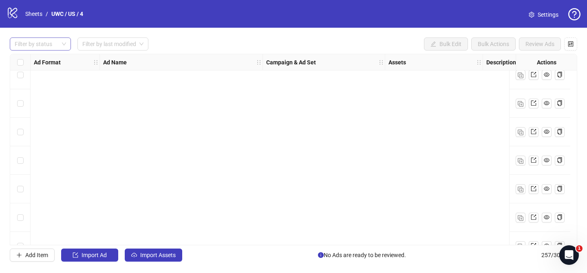
scroll to position [7166, 0]
